Goal: Task Accomplishment & Management: Use online tool/utility

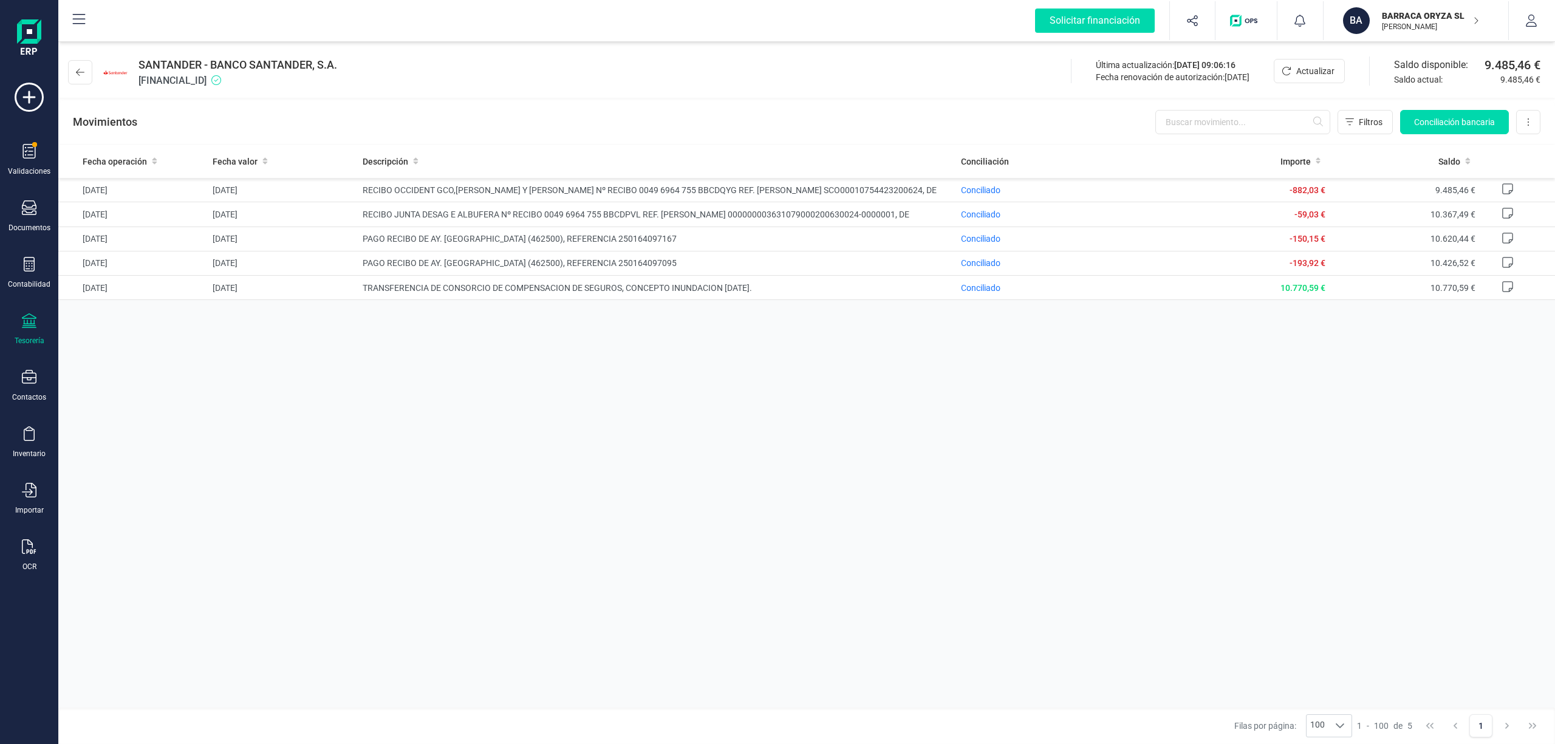
drag, startPoint x: 1416, startPoint y: 18, endPoint x: 1385, endPoint y: 265, distance: 249.8
click at [1416, 18] on p "BARRACA ORYZA SL" at bounding box center [1430, 16] width 97 height 12
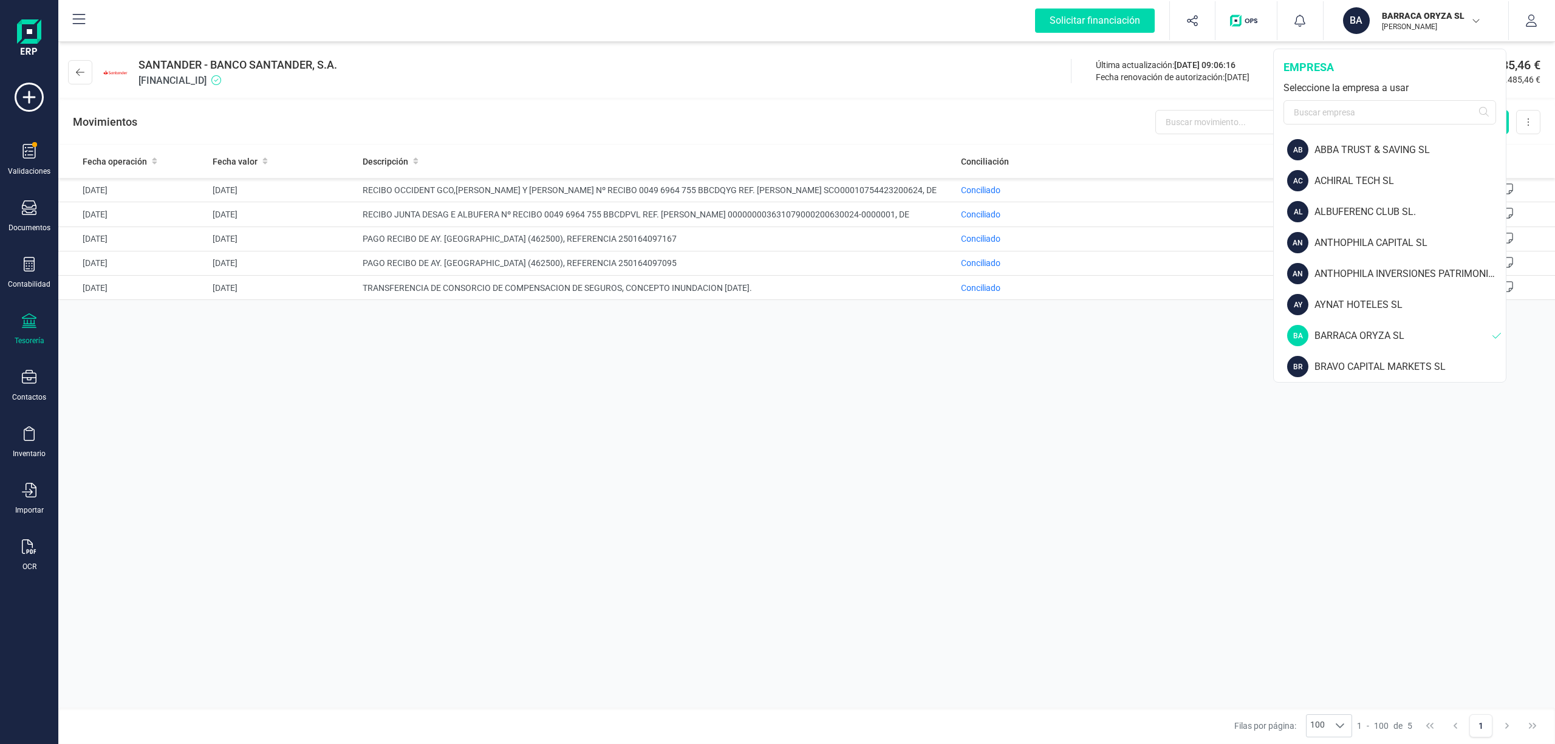
drag, startPoint x: 1505, startPoint y: 171, endPoint x: 1505, endPoint y: 215, distance: 43.7
click at [1505, 215] on div "[PERSON_NAME] ORYZA SL [PERSON_NAME] empresa Seleccione la empresa a usar AB AB…" at bounding box center [1389, 216] width 233 height 334
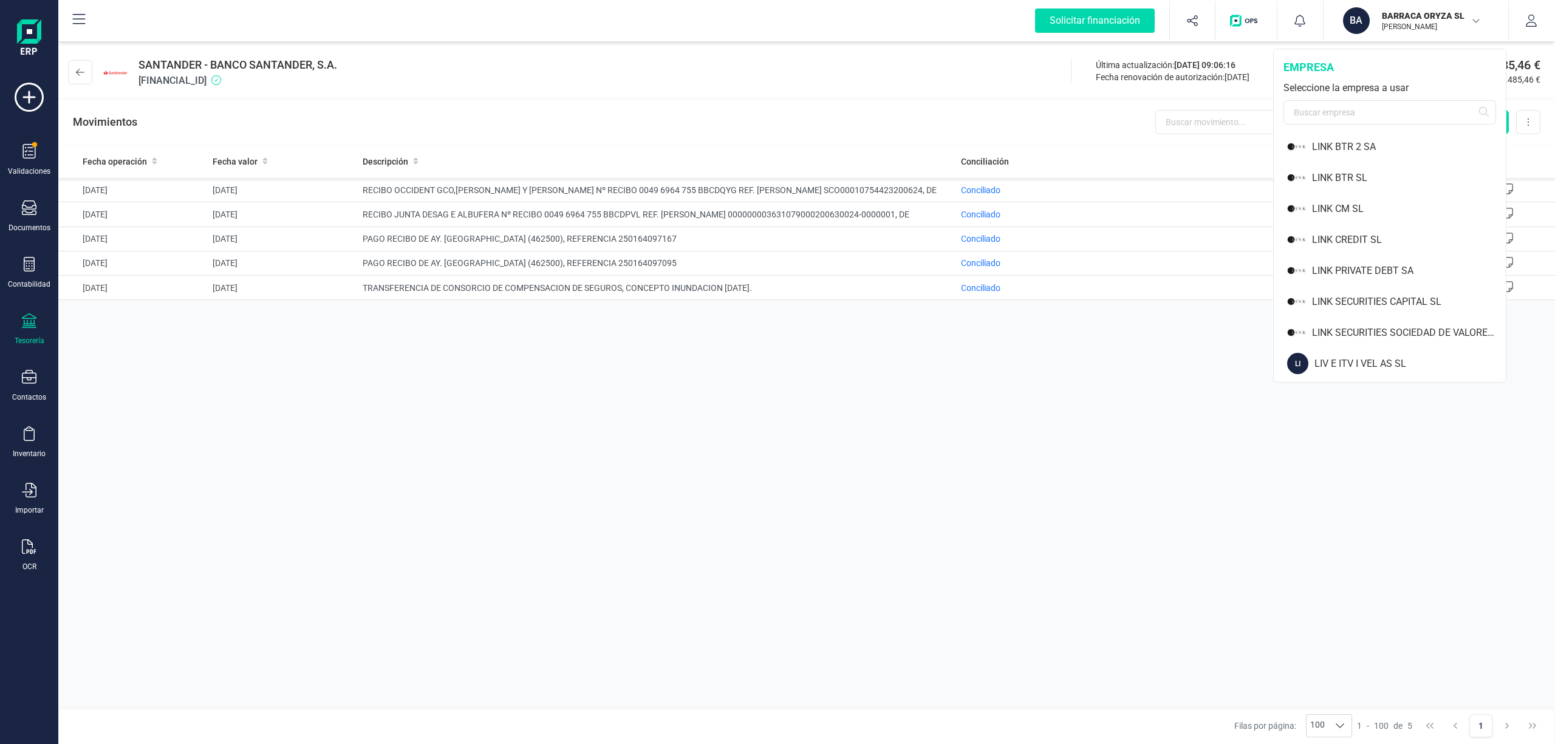
scroll to position [916, 0]
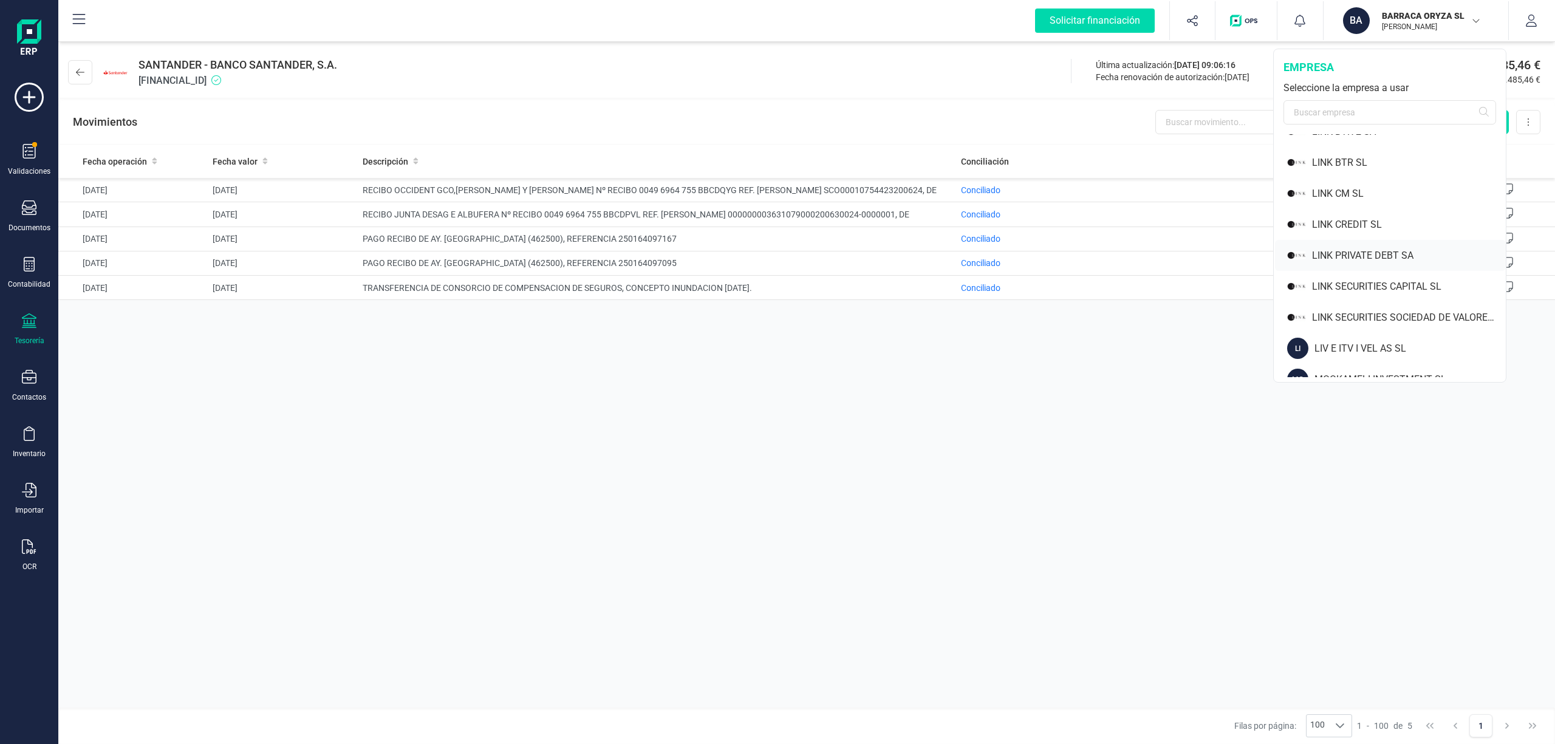
click at [1376, 259] on div "LINK PRIVATE DEBT SA" at bounding box center [1409, 255] width 194 height 15
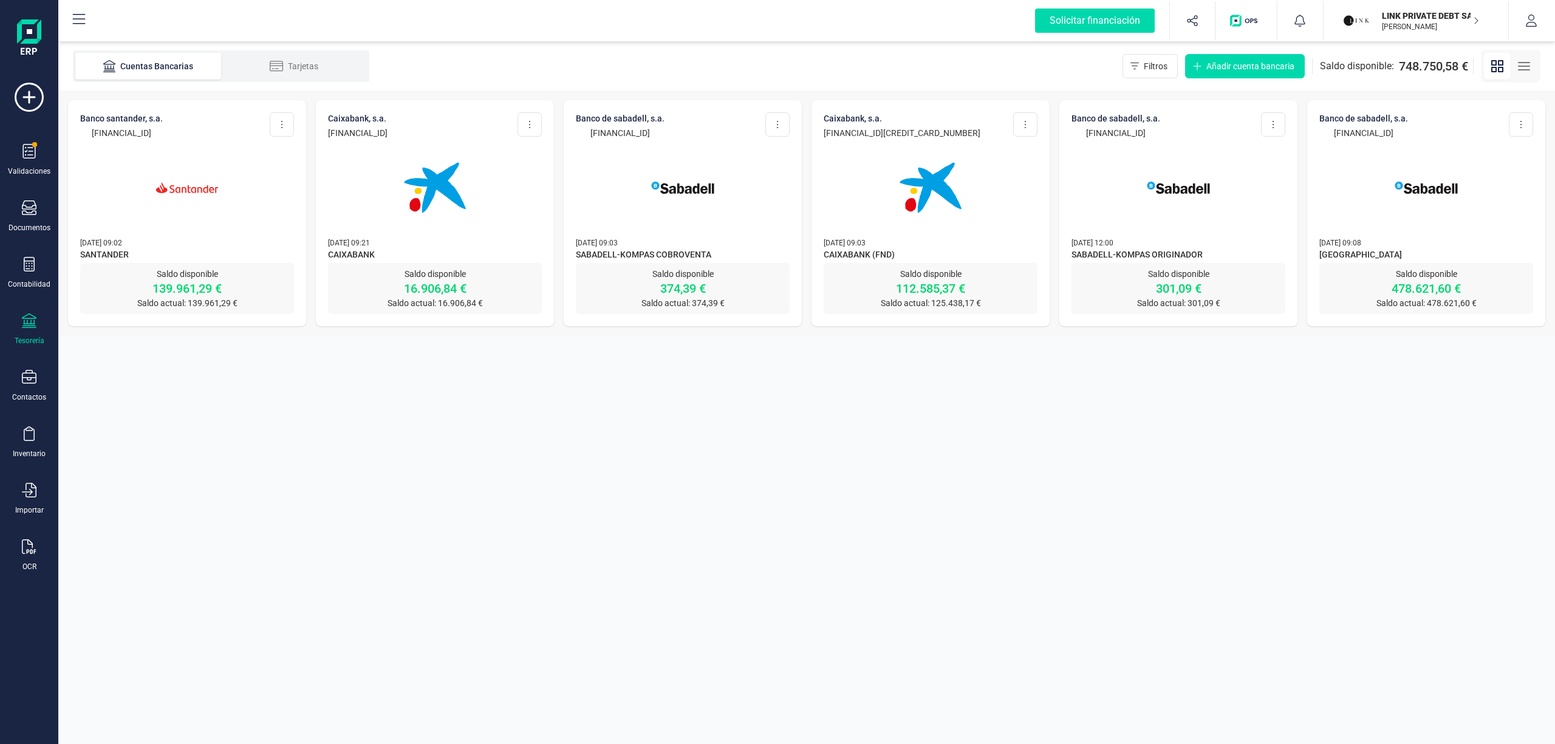
click at [379, 219] on div at bounding box center [435, 180] width 214 height 83
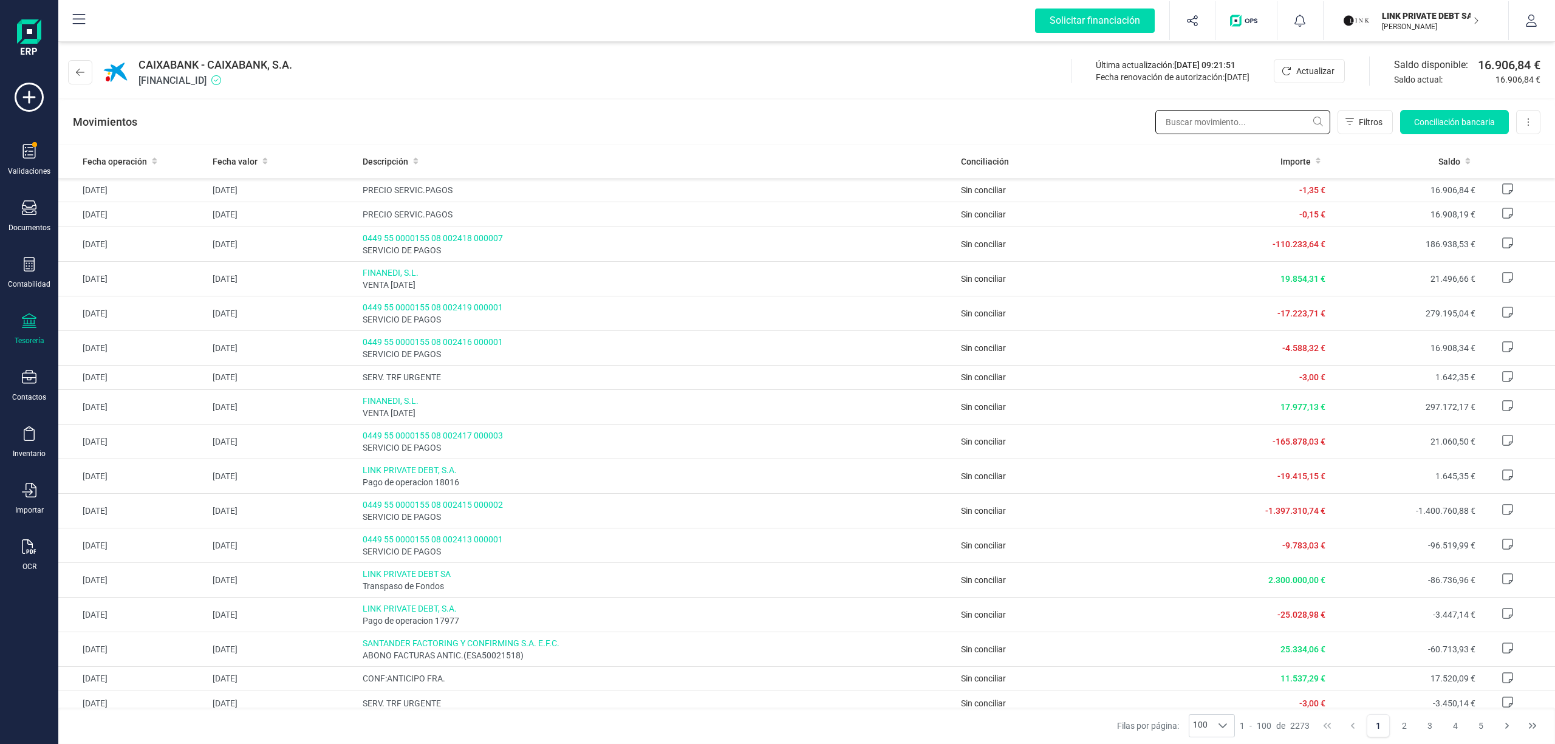
click at [1250, 123] on input "text" at bounding box center [1242, 122] width 175 height 24
paste input "24159,66"
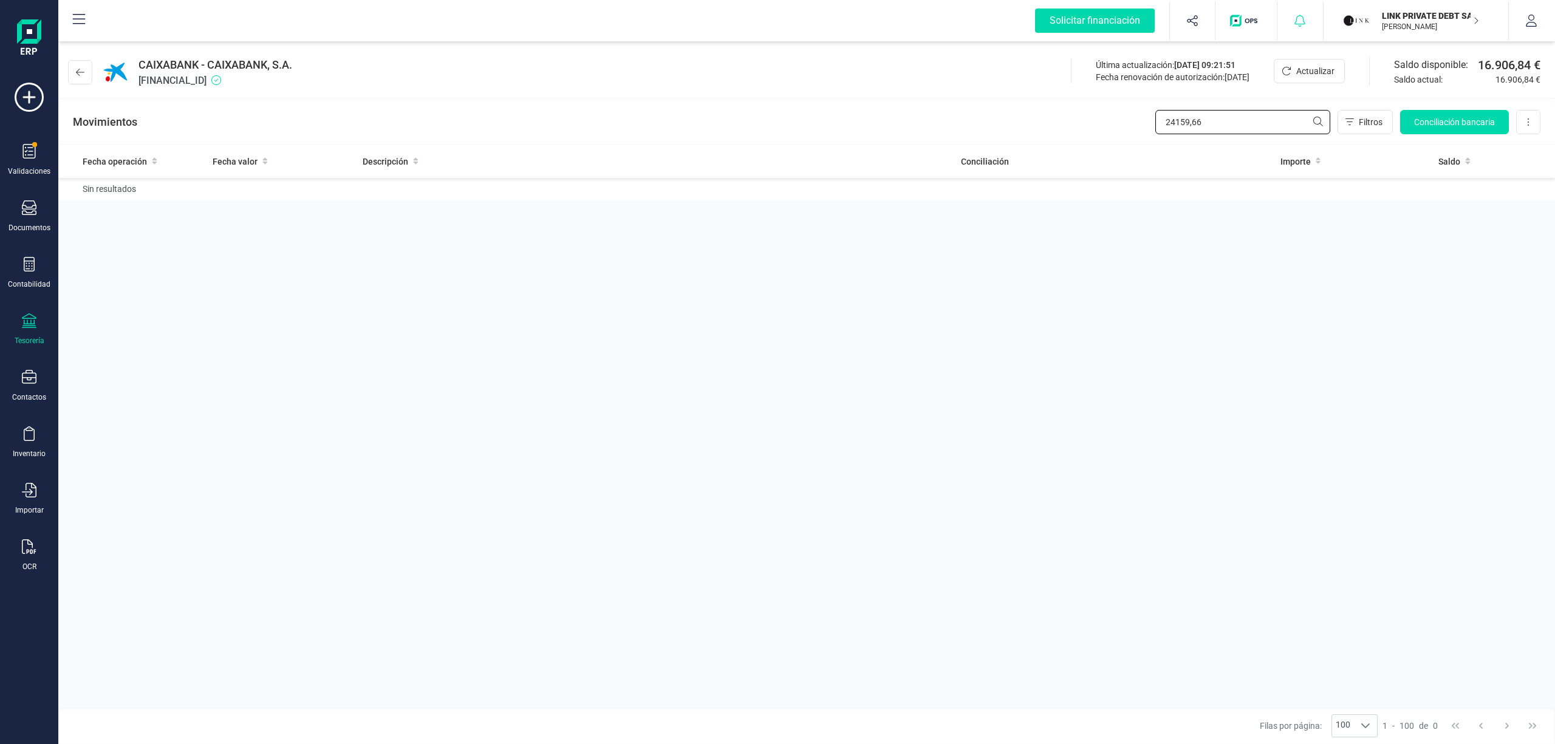
type input "24159,66"
click at [34, 326] on icon at bounding box center [29, 320] width 15 height 15
click at [107, 200] on span "Cuentas bancarias" at bounding box center [145, 207] width 107 height 15
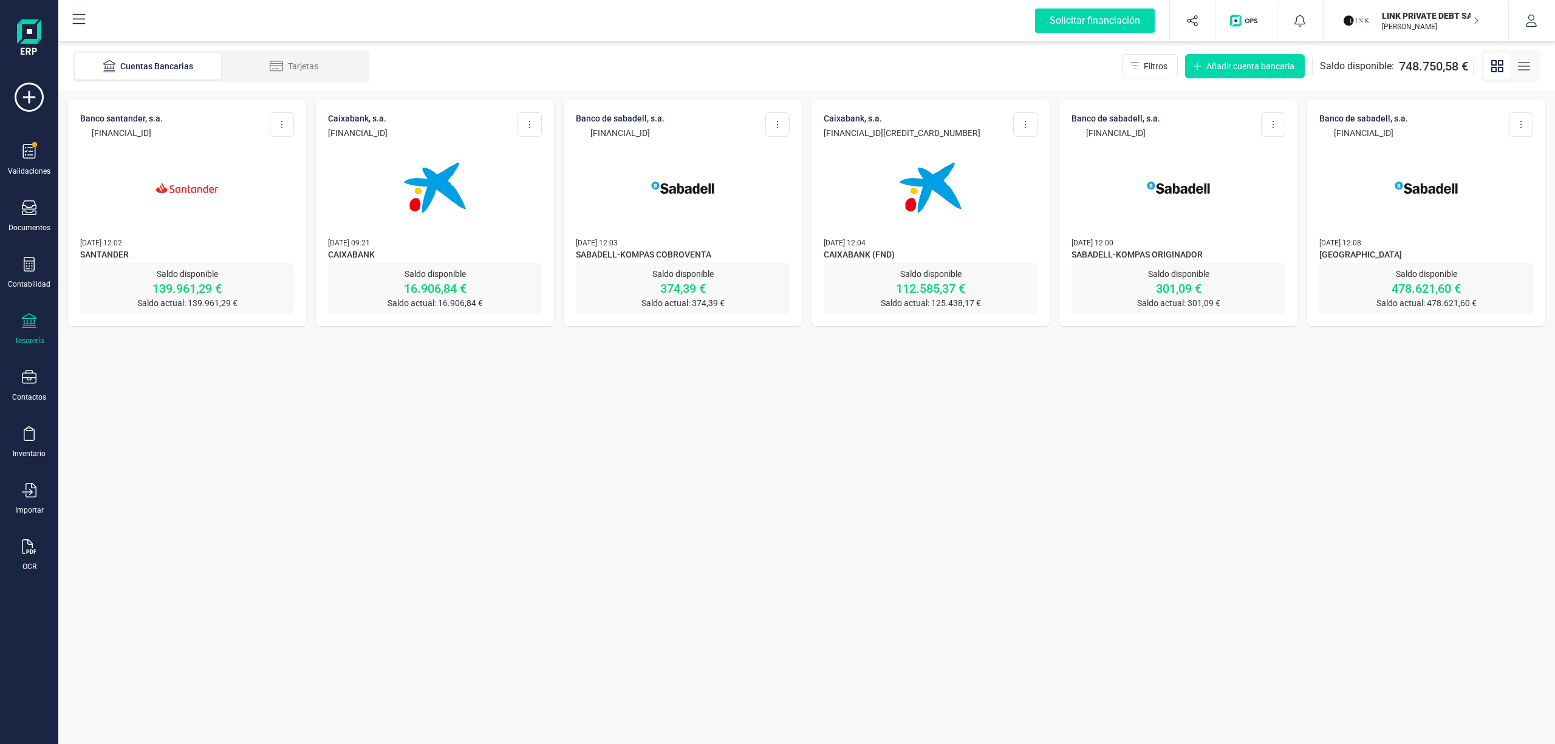
click at [782, 458] on section "Cuentas Bancarias Tarjetas Filtros Añadir cuenta bancaria Saldo disponible: 748…" at bounding box center [806, 393] width 1496 height 702
click at [192, 191] on img at bounding box center [187, 188] width 102 height 102
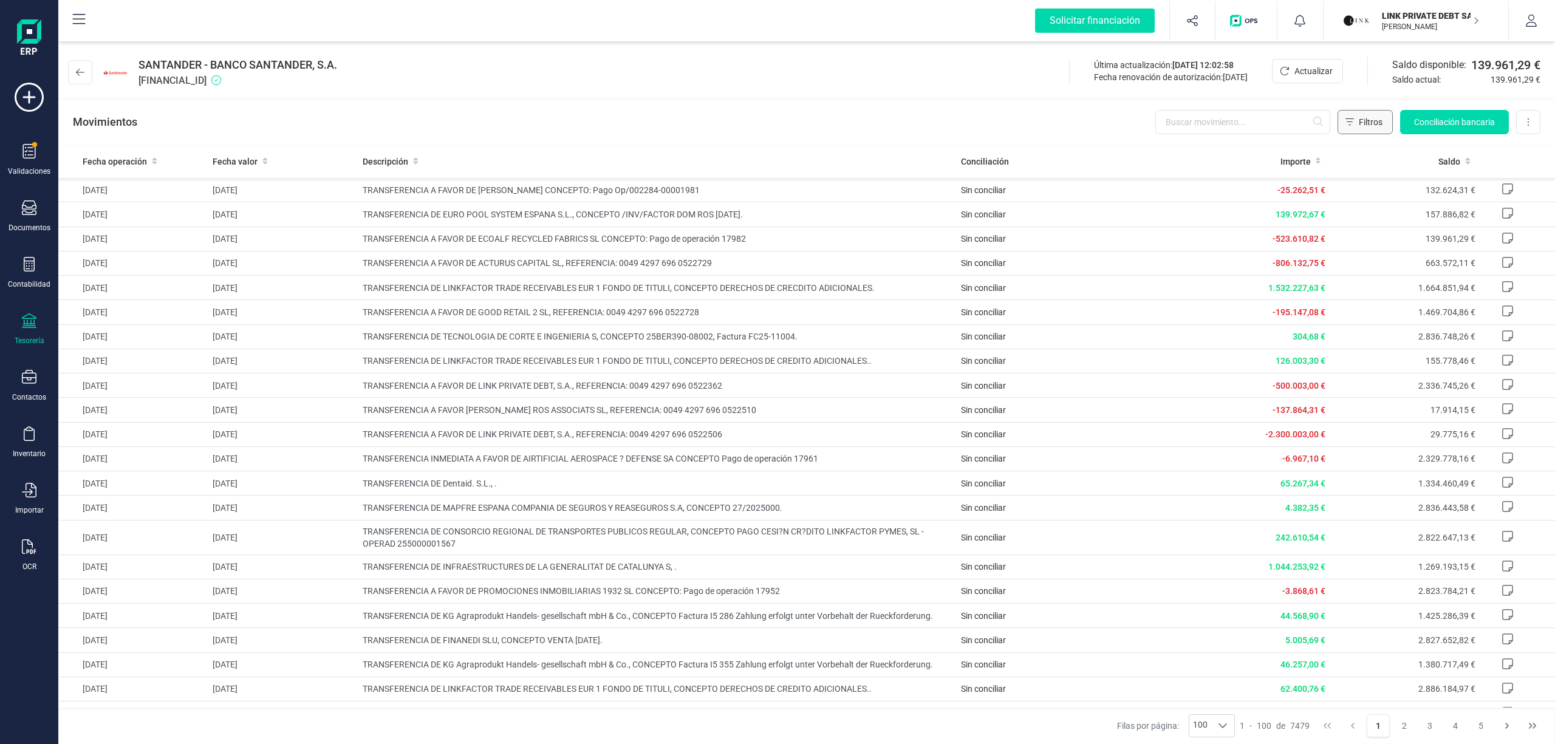
click at [1352, 119] on icon "Filtros" at bounding box center [1349, 121] width 9 height 7
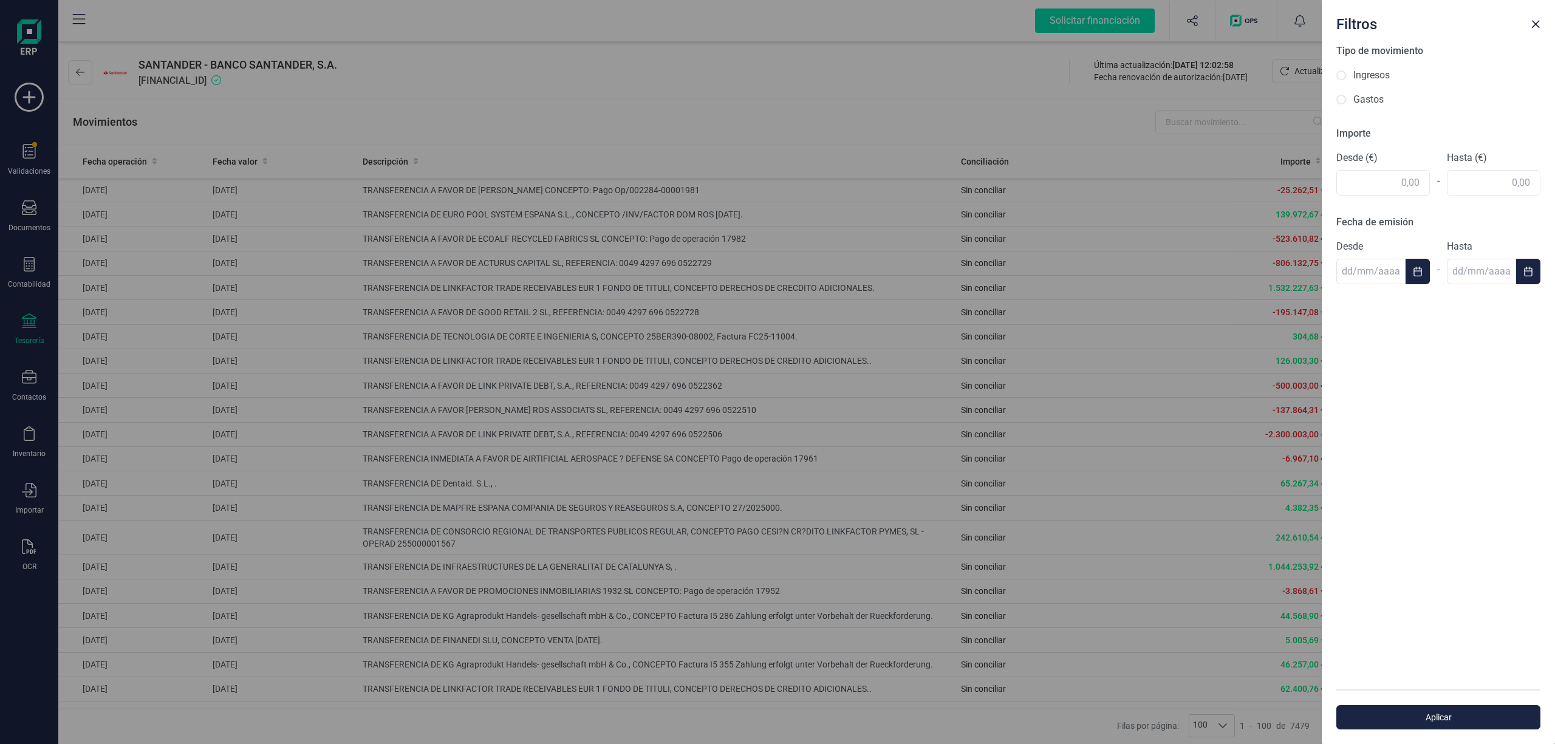
click at [889, 79] on div "Filtros Tipo de movimiento Ingresos Gastos Importe Desde (€) - Hasta (€) Fecha …" at bounding box center [777, 372] width 1555 height 744
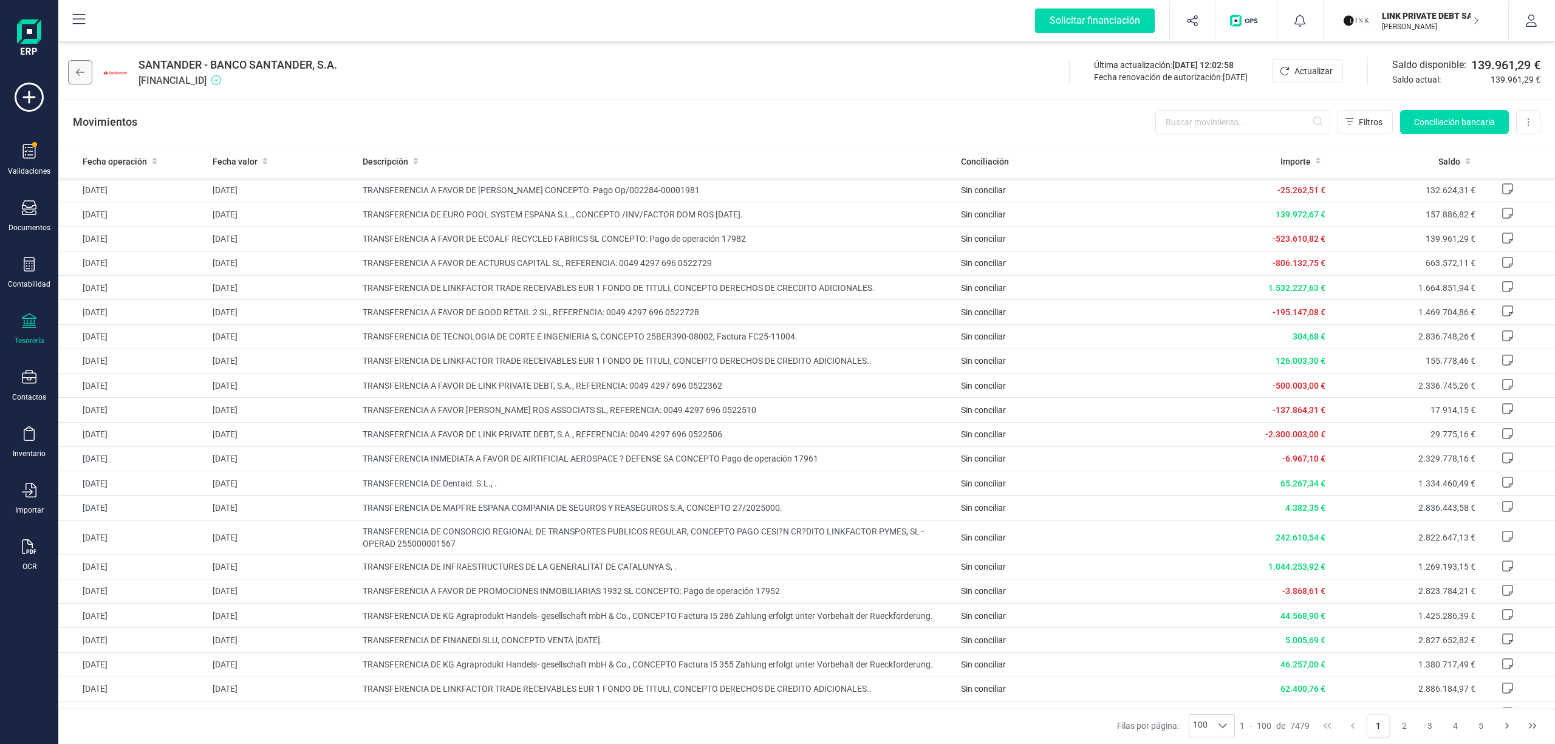
click at [73, 68] on button at bounding box center [80, 72] width 24 height 24
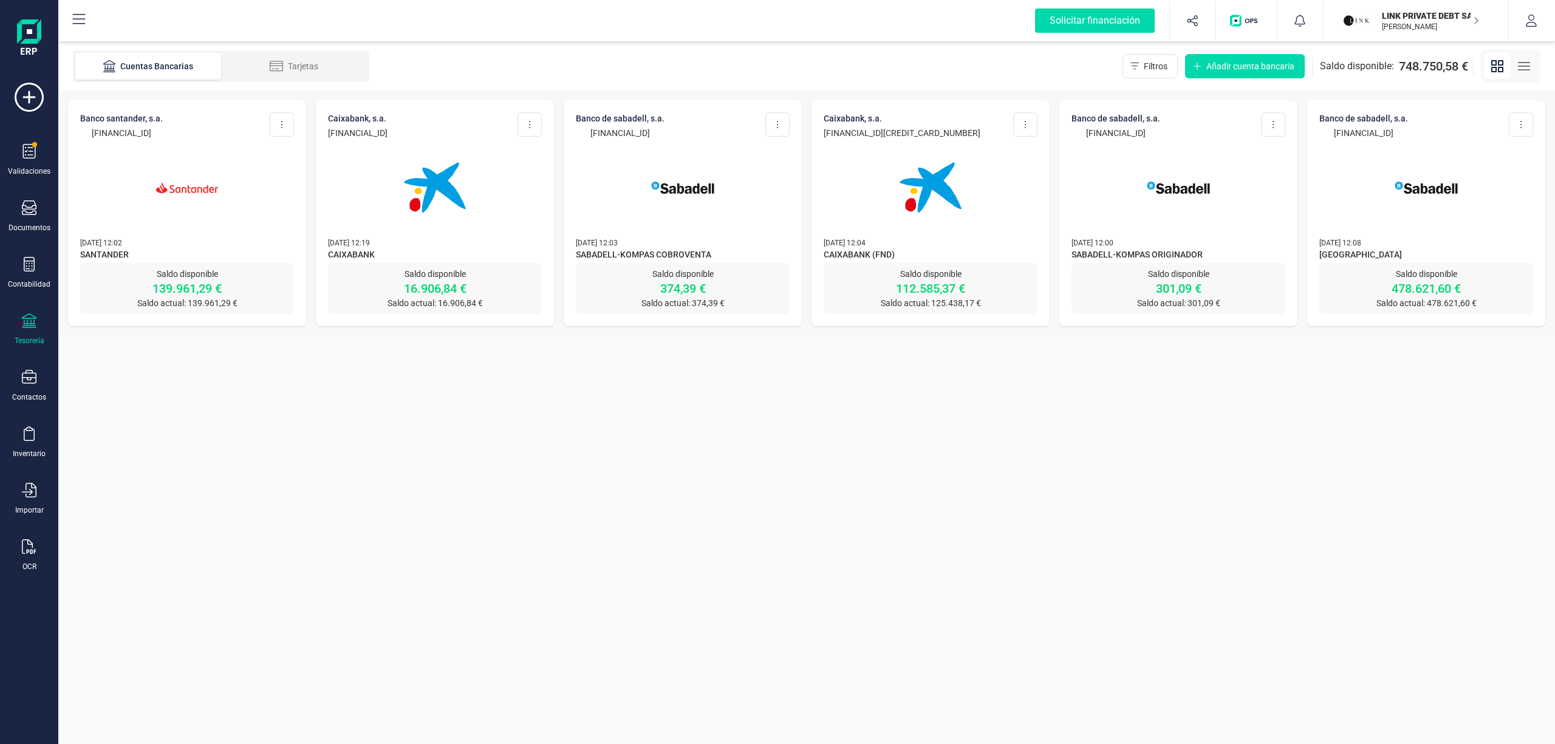
click at [454, 187] on img at bounding box center [435, 188] width 102 height 102
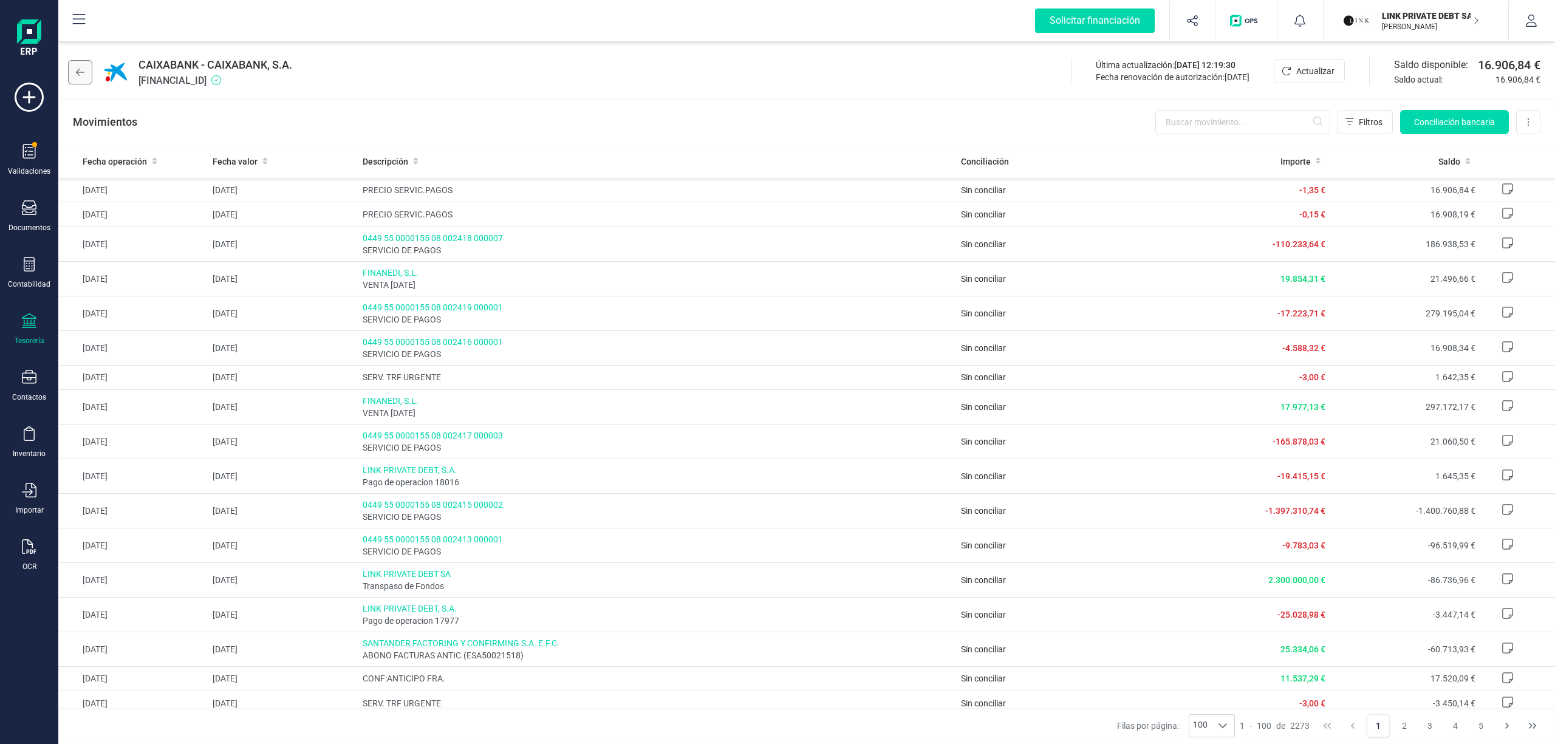
click at [86, 75] on button at bounding box center [80, 72] width 24 height 24
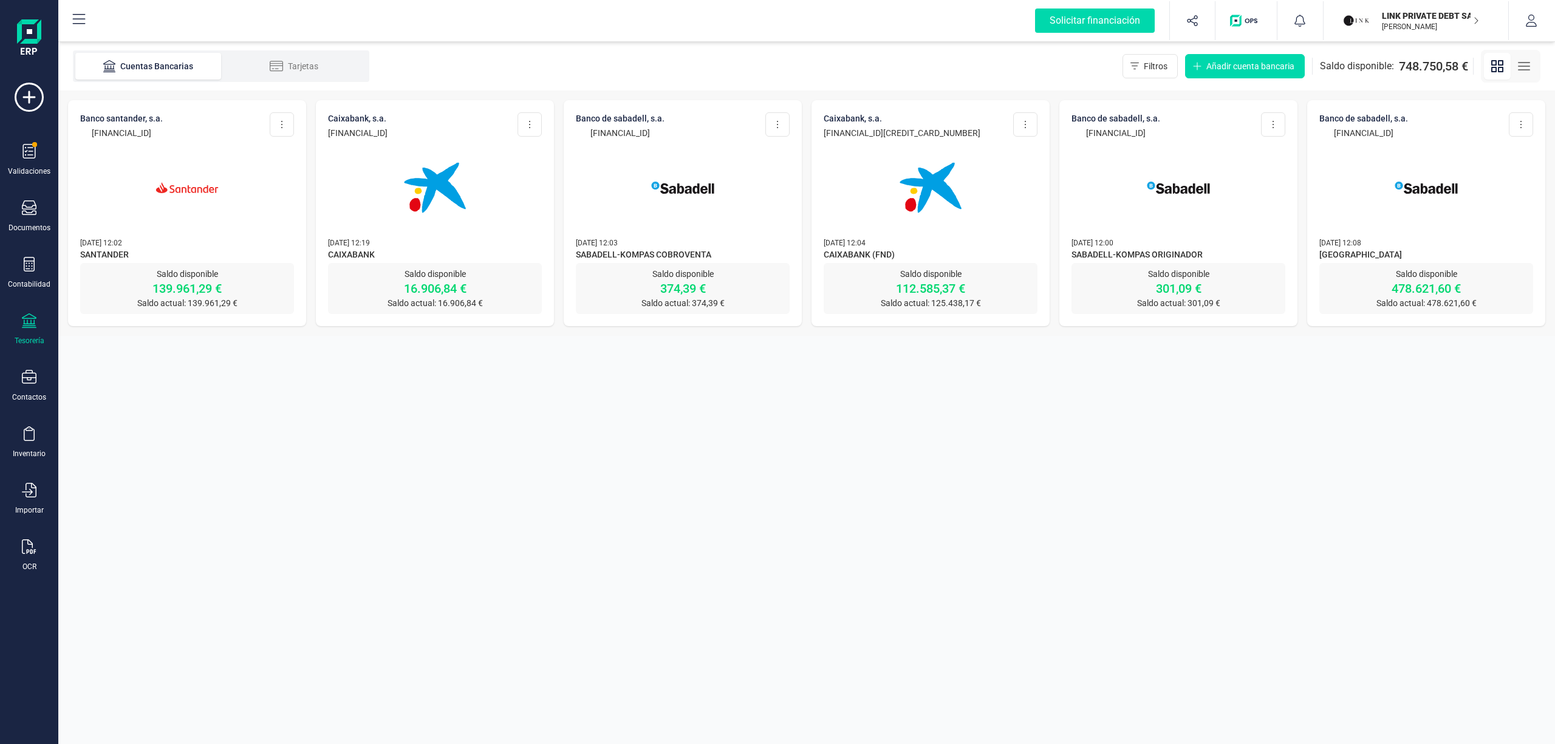
click at [196, 194] on img at bounding box center [187, 188] width 102 height 102
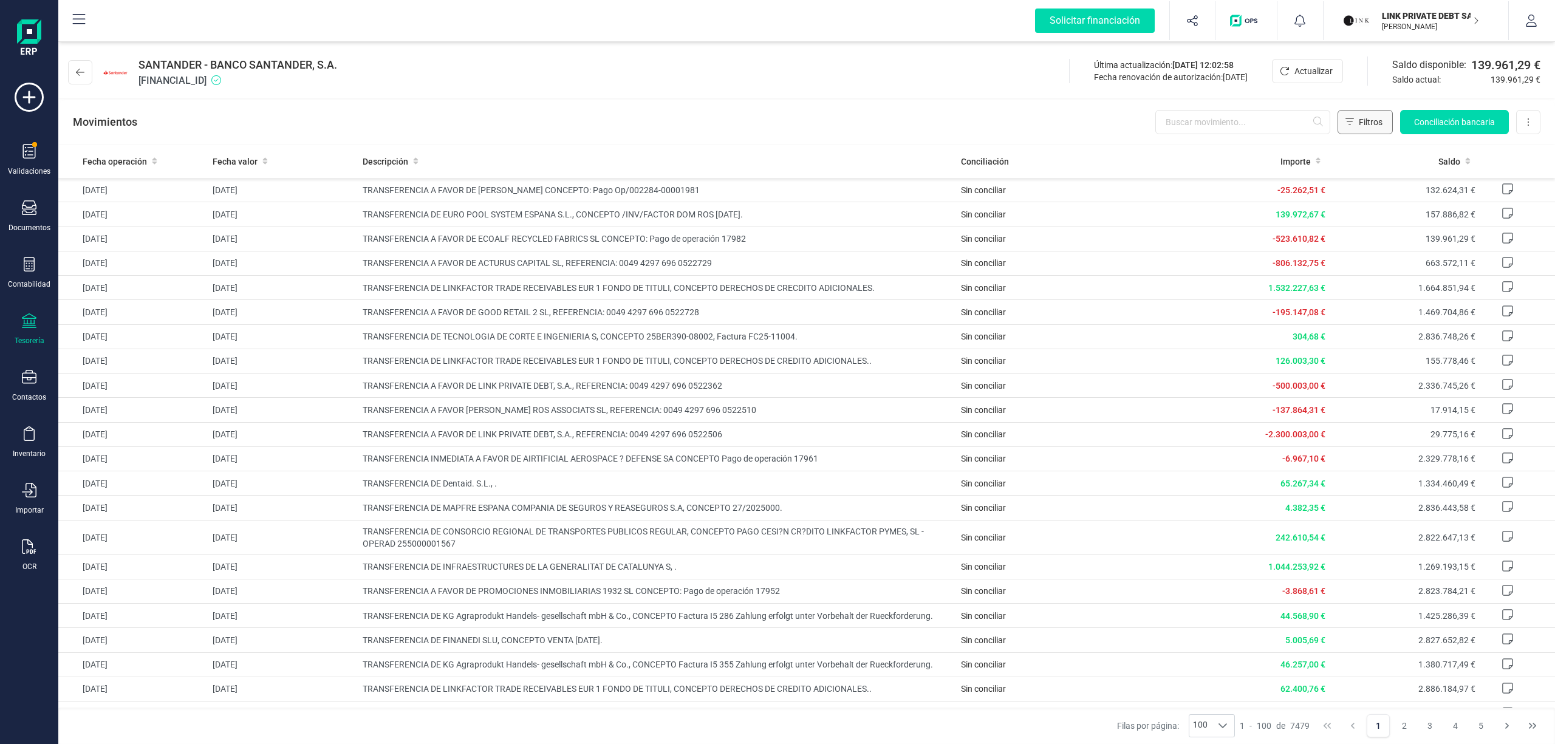
click at [1351, 117] on icon "Filtros" at bounding box center [1349, 122] width 9 height 10
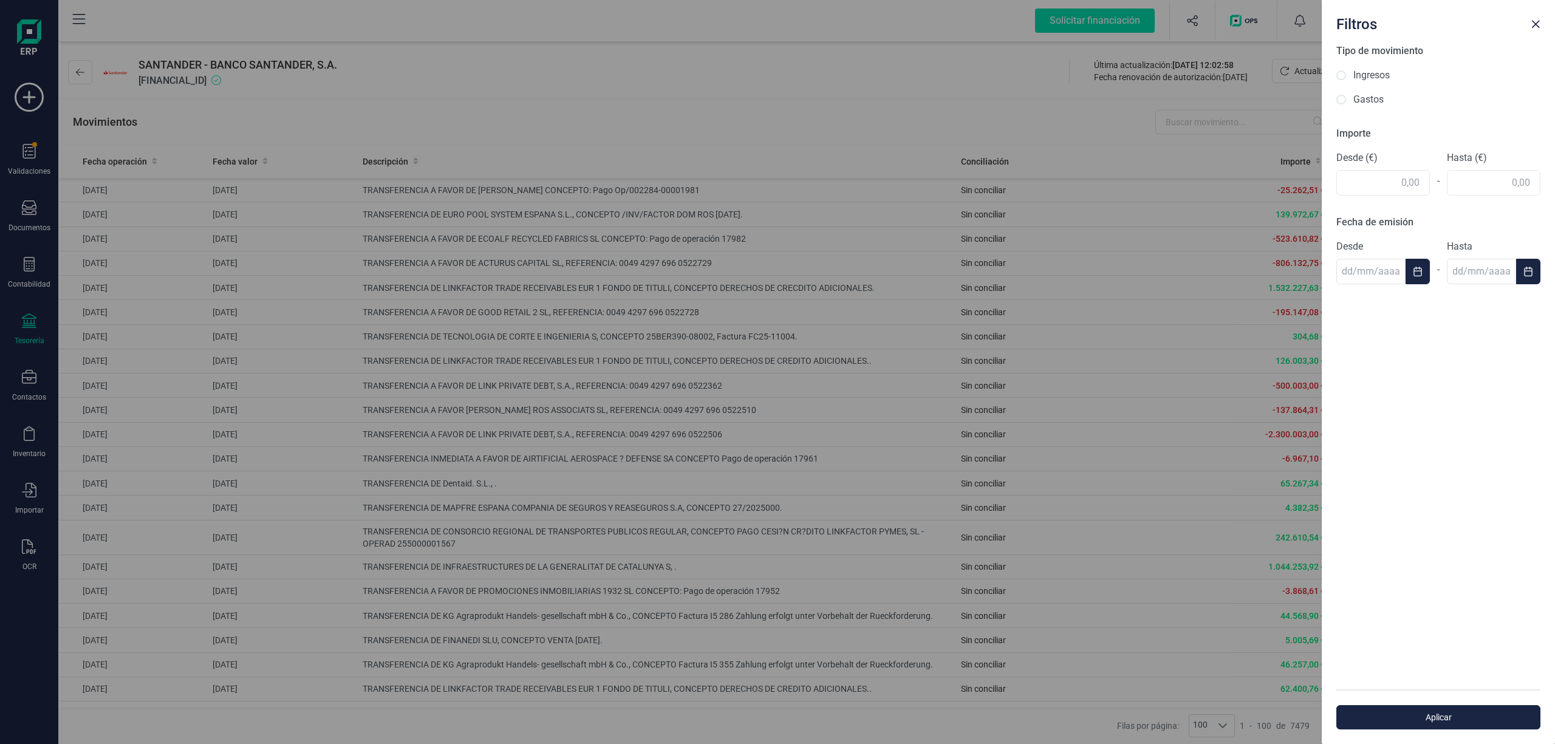
click at [1368, 71] on label "Ingresos" at bounding box center [1371, 75] width 36 height 15
click at [1346, 71] on input "Ingresos" at bounding box center [1341, 75] width 10 height 10
radio input "true"
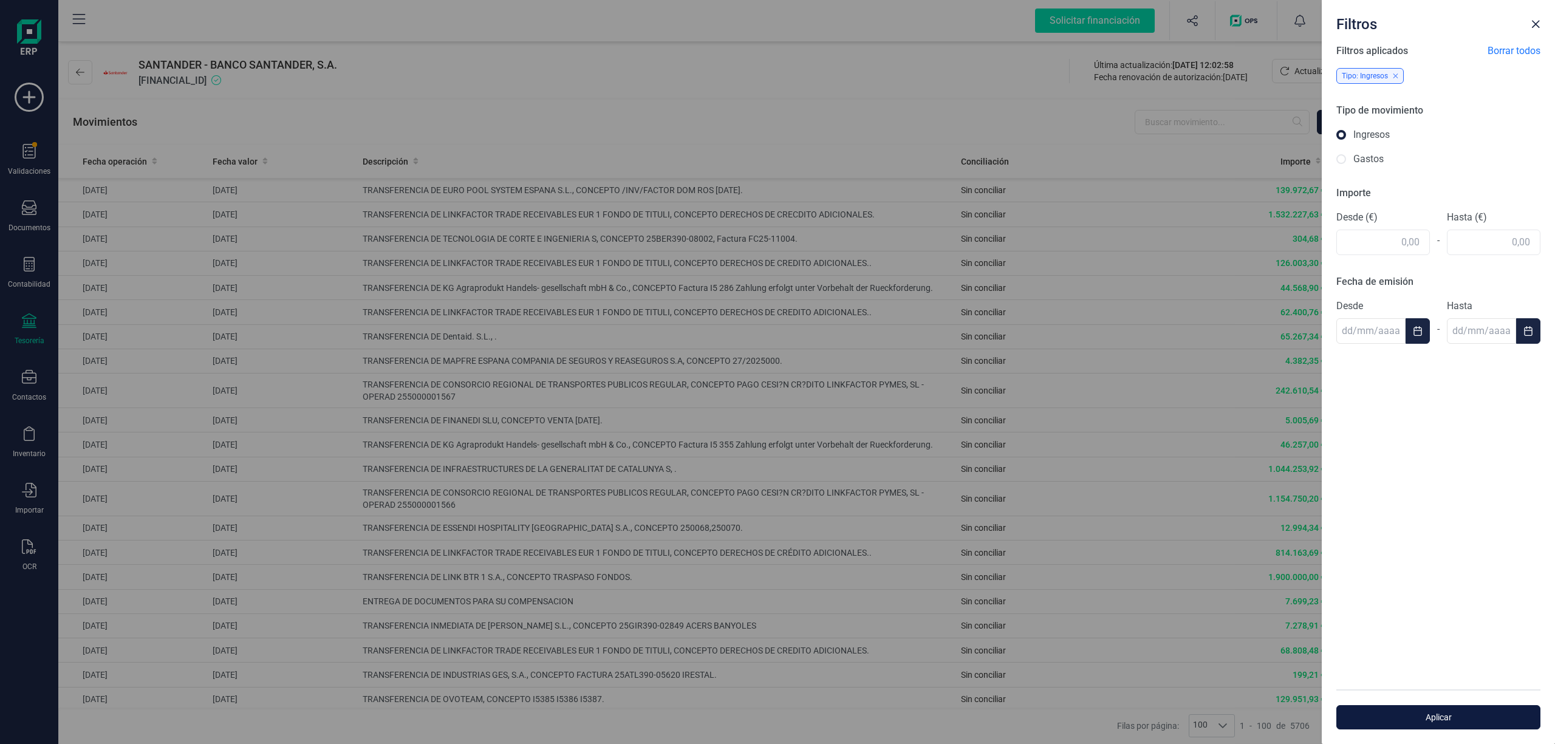
click at [1442, 713] on span "Aplicar" at bounding box center [1438, 717] width 176 height 12
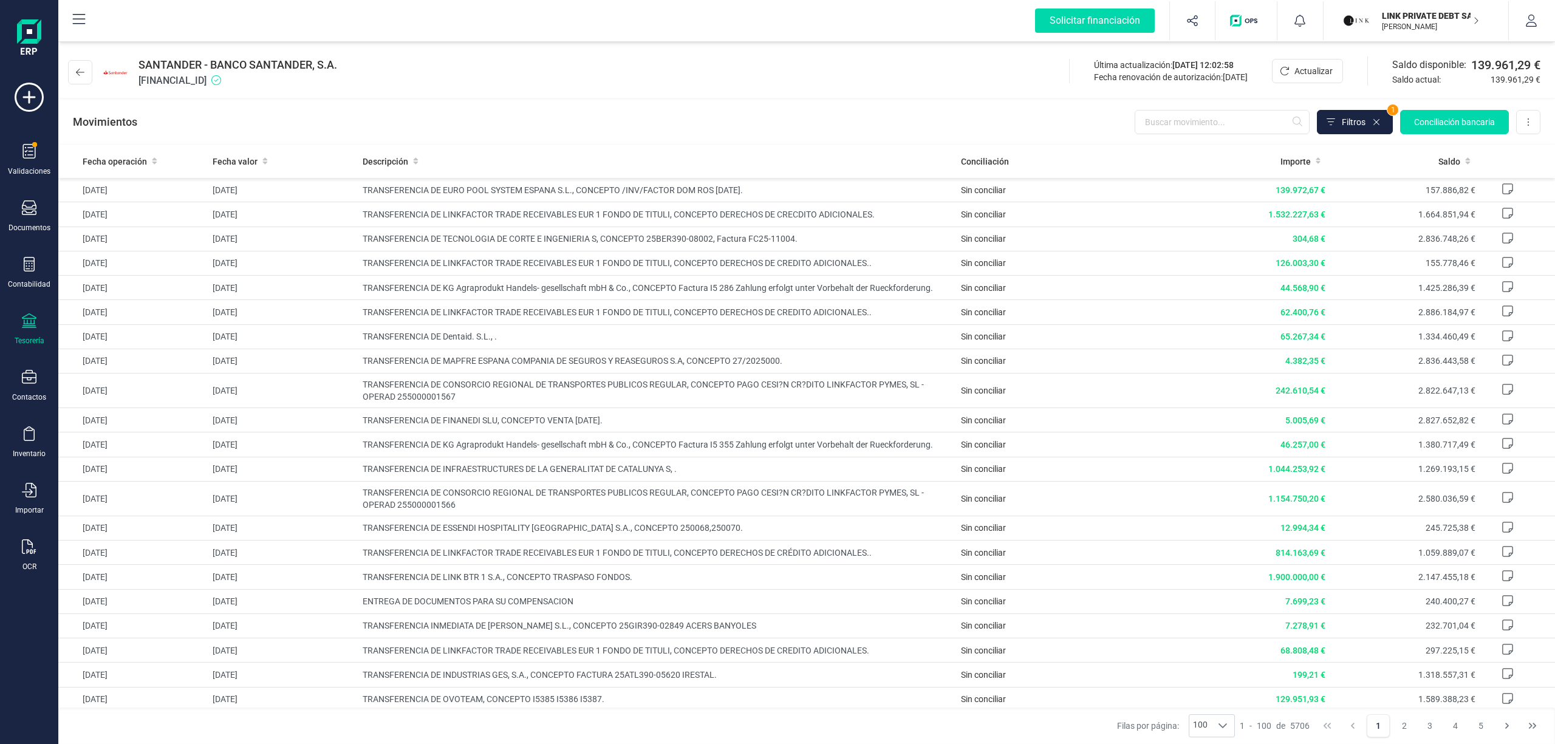
drag, startPoint x: 773, startPoint y: 189, endPoint x: 317, endPoint y: 134, distance: 458.9
click at [317, 134] on div "SANTANDER - BANCO SANTANDER, S.A. [FINANCIAL_ID] Última actualización: [DATE] 1…" at bounding box center [806, 393] width 1496 height 702
click at [782, 191] on span "TRANSFERENCIA DE EURO POOL SYSTEM ESPANA S.L., CONCEPTO /INV/FACTOR DOM ROS [DA…" at bounding box center [657, 190] width 589 height 12
drag, startPoint x: 788, startPoint y: 190, endPoint x: 358, endPoint y: 188, distance: 430.0
click at [358, 188] on td "TRANSFERENCIA DE EURO POOL SYSTEM ESPANA S.L., CONCEPTO /INV/FACTOR DOM ROS [DA…" at bounding box center [657, 190] width 599 height 24
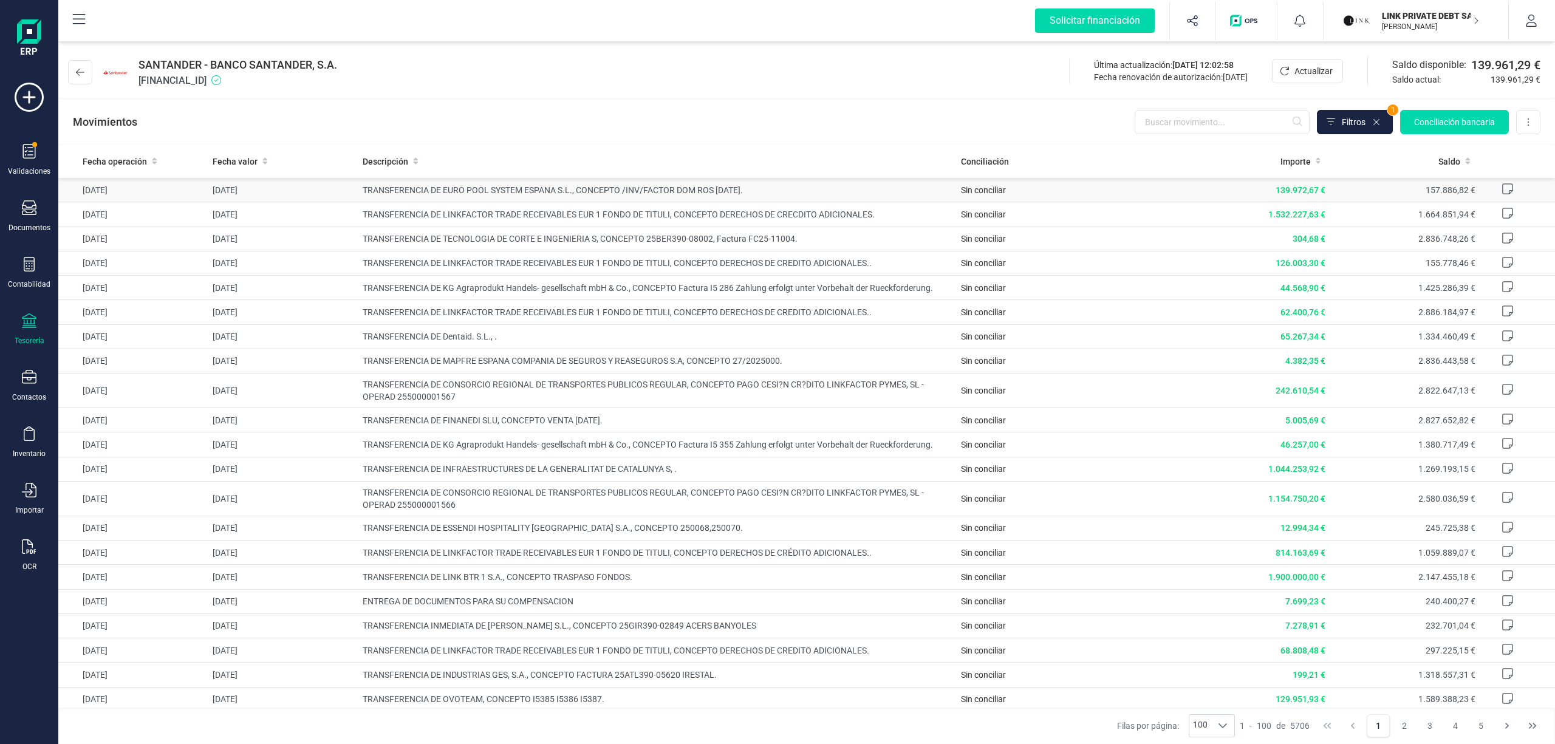
copy span "TRANSFERENCIA DE EURO POOL SYSTEM ESPANA S.L., CONCEPTO /INV/FACTOR DOM ROS [DA…"
click at [79, 73] on icon at bounding box center [80, 72] width 9 height 10
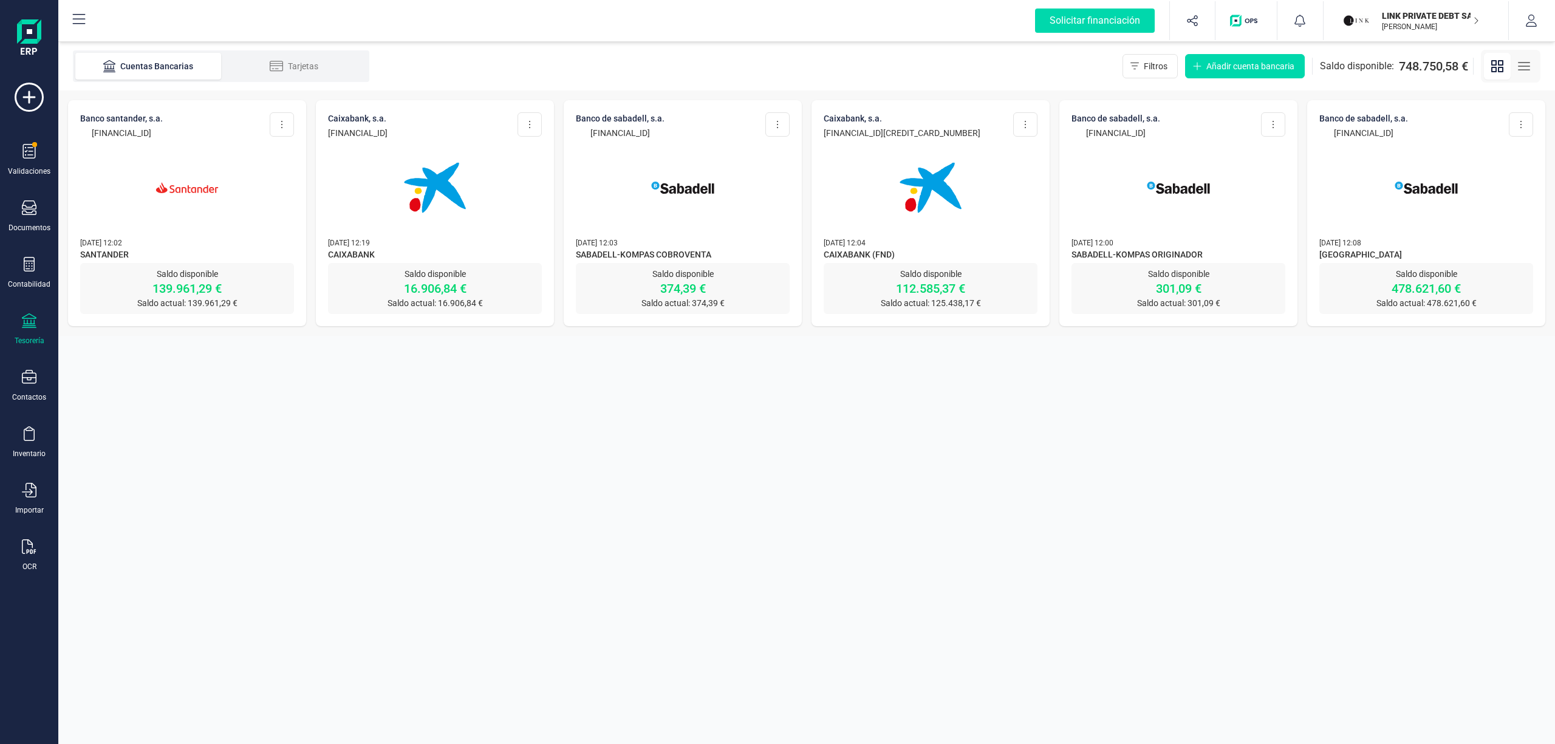
click at [419, 183] on img at bounding box center [435, 188] width 102 height 102
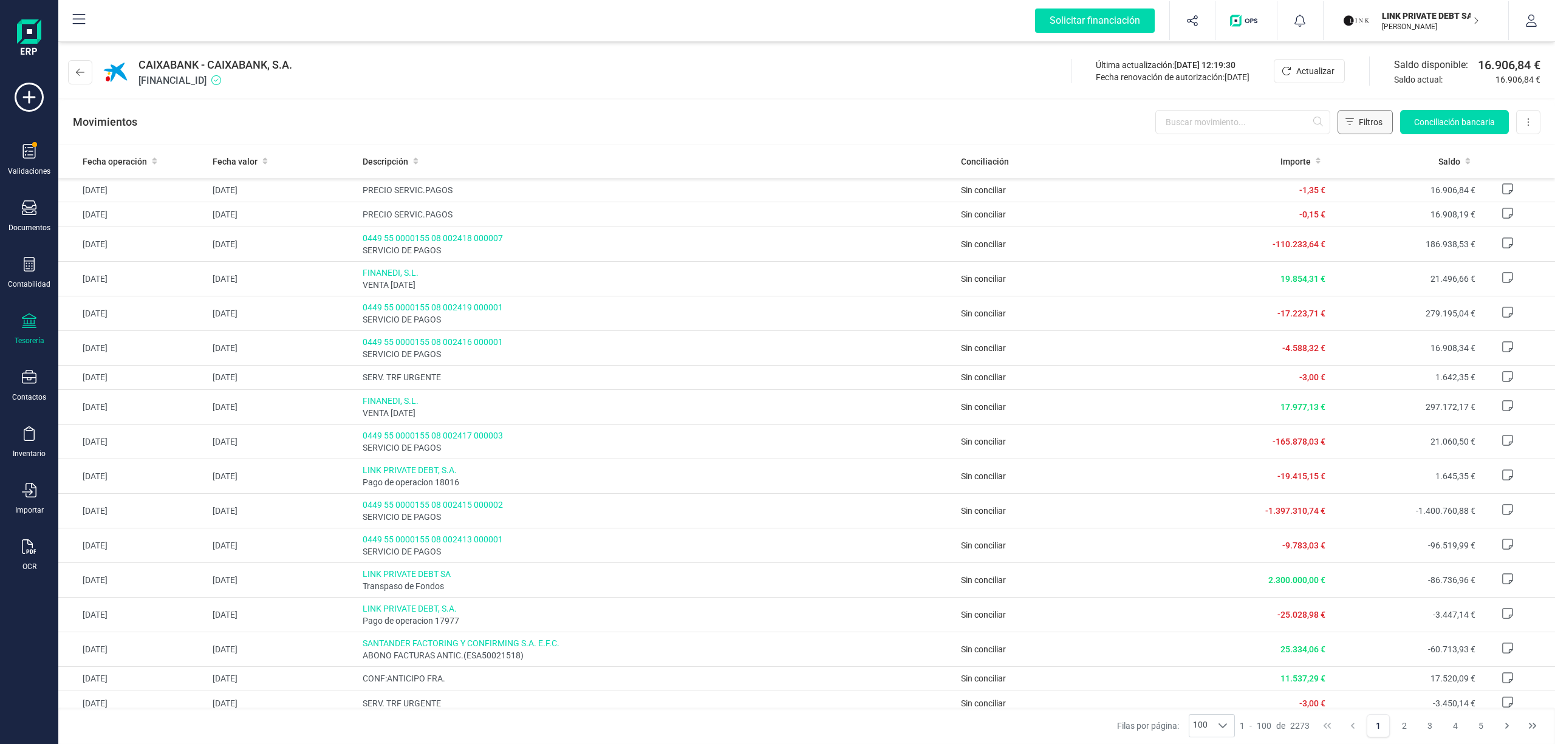
click at [1369, 122] on span "Filtros" at bounding box center [1371, 122] width 24 height 12
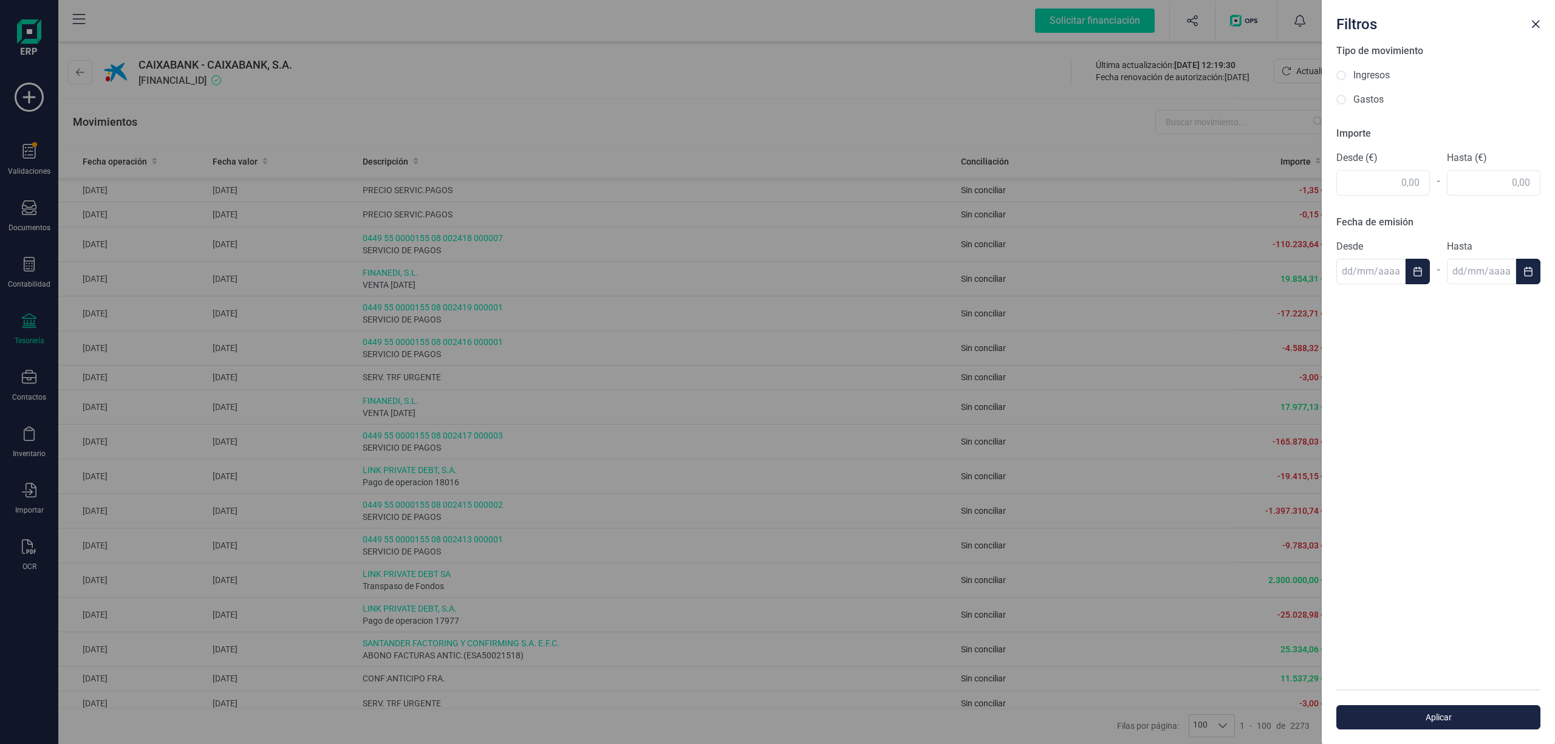
click at [1368, 74] on label "Ingresos" at bounding box center [1371, 75] width 36 height 15
click at [1346, 74] on input "Ingresos" at bounding box center [1341, 75] width 10 height 10
radio input "true"
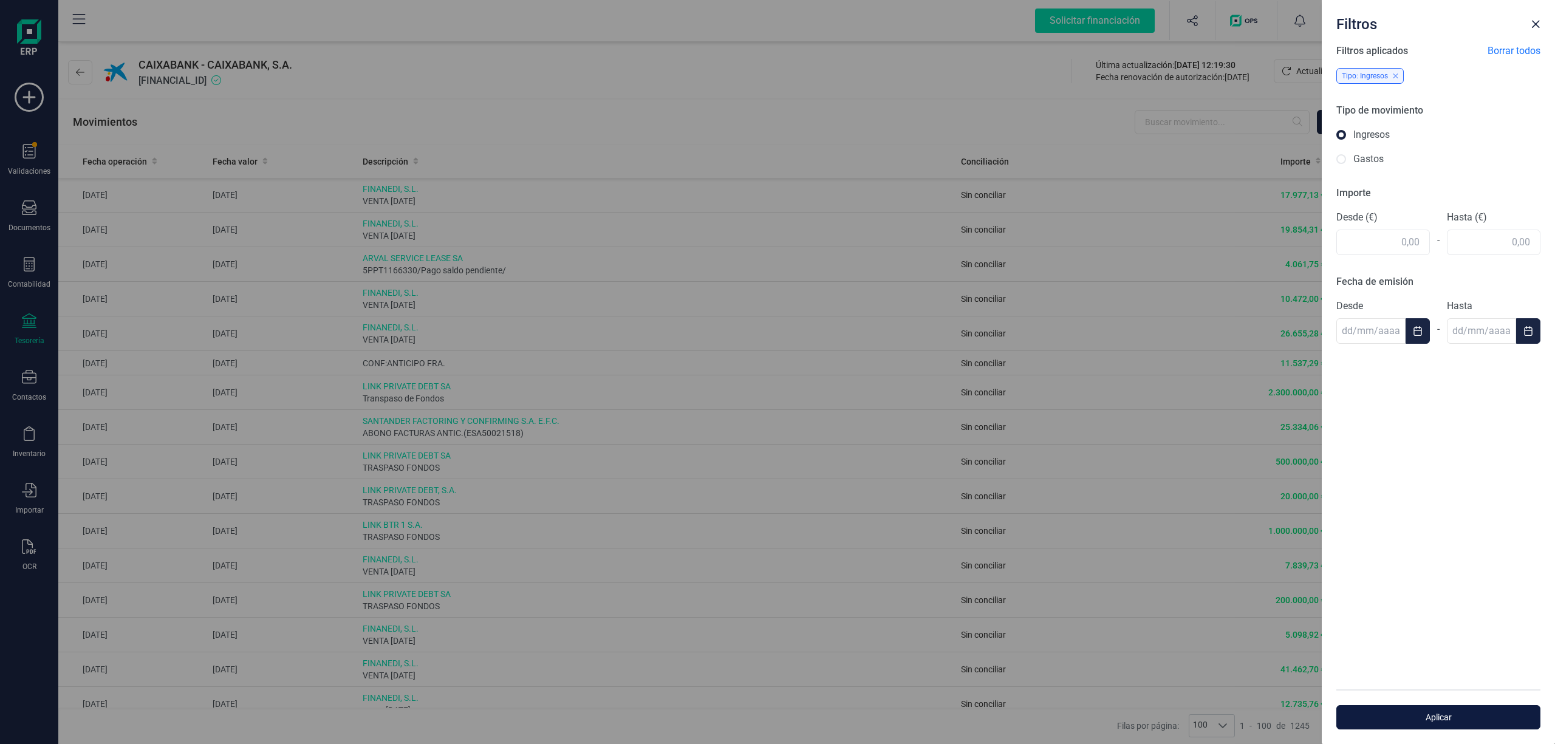
click at [1419, 717] on span "Aplicar" at bounding box center [1438, 717] width 176 height 12
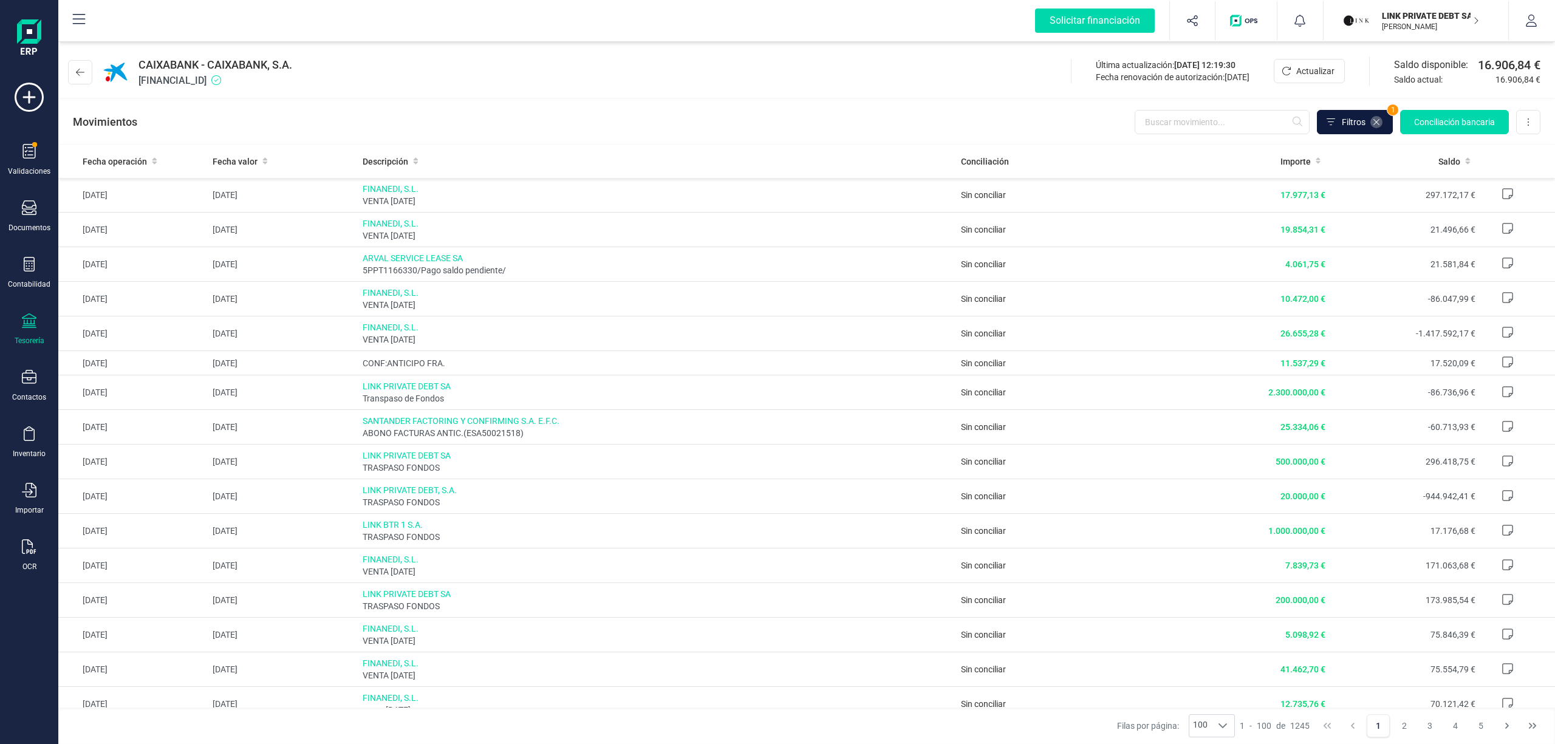
click at [1374, 120] on icon at bounding box center [1376, 122] width 10 height 10
